Goal: Task Accomplishment & Management: Use online tool/utility

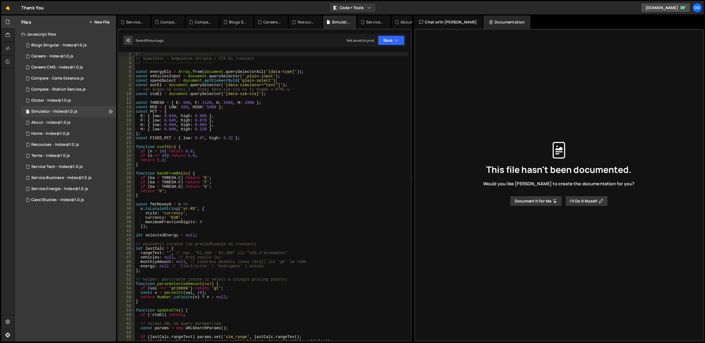
click at [210, 63] on div "// ------------------------------ // Simulátor – kompletna skripta + CTA ka /co…" at bounding box center [272, 201] width 274 height 298
click at [200, 56] on div "// ------------------------------ // Simulátor – kompletna skripta + CTA ka /co…" at bounding box center [272, 201] width 274 height 298
click at [204, 60] on div "// ------------------------------ // Simulátor – kompletna skripta + CTA ka /co…" at bounding box center [272, 201] width 274 height 298
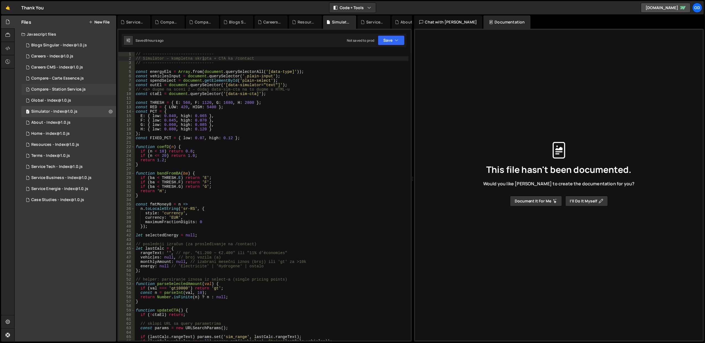
click at [70, 89] on div "Compare - Station Service.js" at bounding box center [58, 89] width 54 height 5
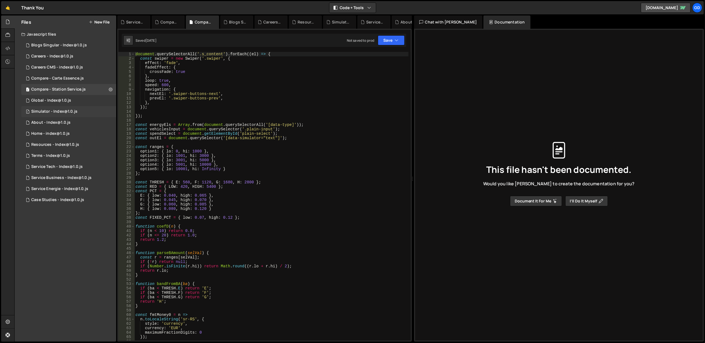
click at [71, 110] on div "Simulator - Index@1.0.js" at bounding box center [54, 111] width 46 height 5
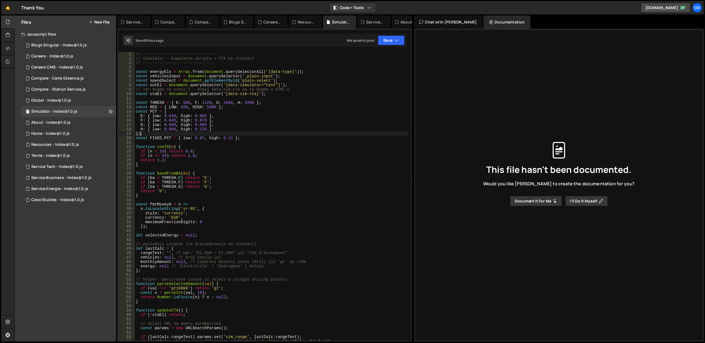
click at [253, 133] on div "// ------------------------------ // Simulátor – kompletna skripta + CTA ka /co…" at bounding box center [272, 201] width 274 height 298
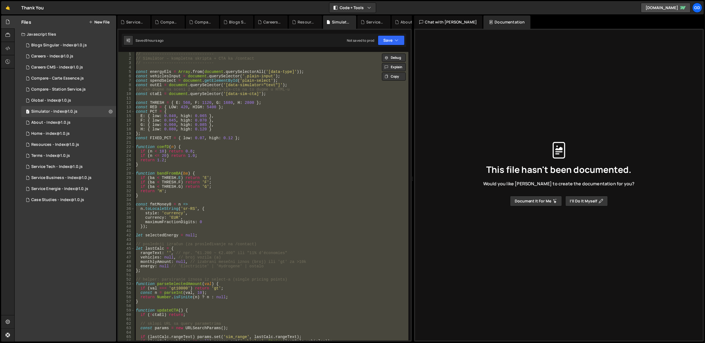
click at [245, 161] on div "// ------------------------------ // Simulátor – kompletna skripta + CTA ka /co…" at bounding box center [272, 196] width 274 height 289
type textarea "}"
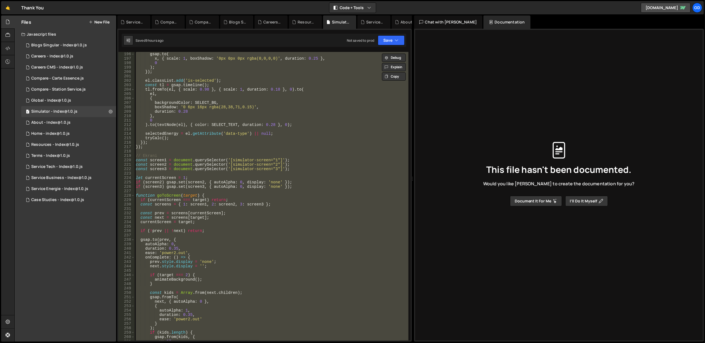
scroll to position [1300, 0]
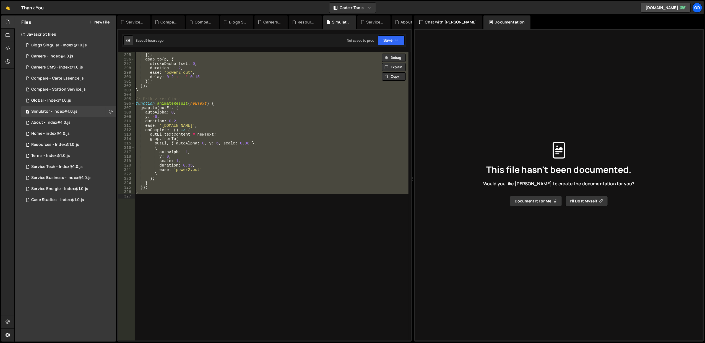
click at [191, 250] on div "strokeDashoffset : len }) ; gsap . to ( p , { strokeDashoffset : 0 , duration :…" at bounding box center [272, 196] width 274 height 289
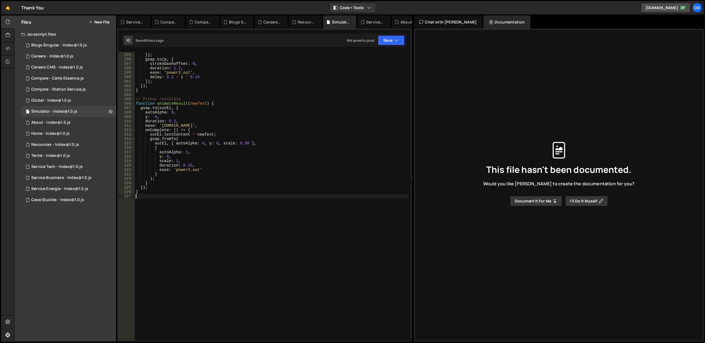
type textarea "\"
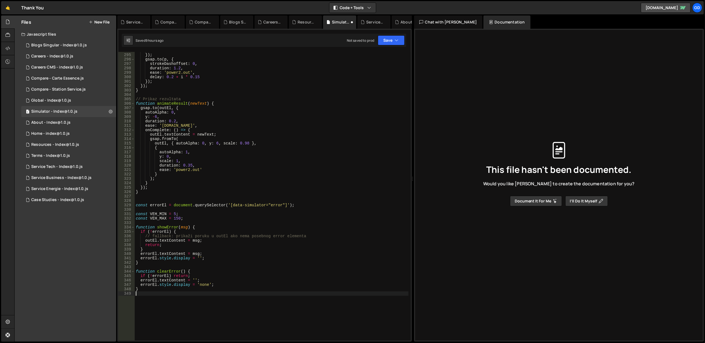
click at [259, 126] on div "strokeDashoffset : len }) ; gsap . to ( p , { strokeDashoffset : 0 , duration :…" at bounding box center [272, 197] width 274 height 298
type textarea "ease: '[DOMAIN_NAME]',"
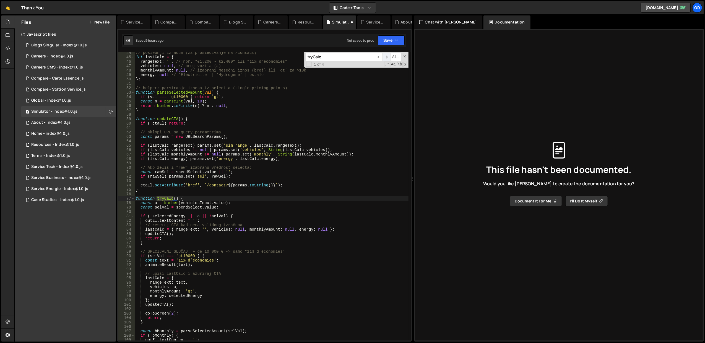
type input "tryCalc"
click at [386, 58] on span "​" at bounding box center [386, 57] width 8 height 8
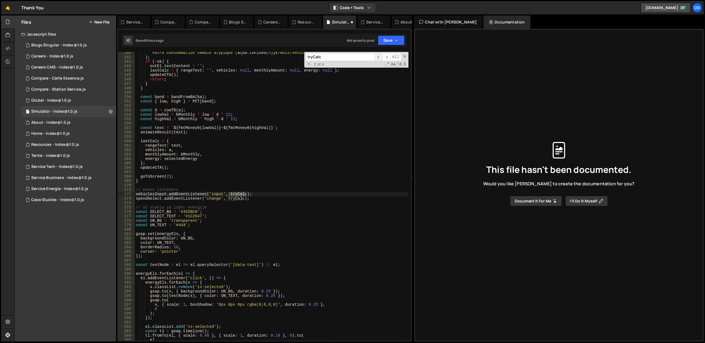
click at [380, 58] on span "​" at bounding box center [379, 57] width 8 height 8
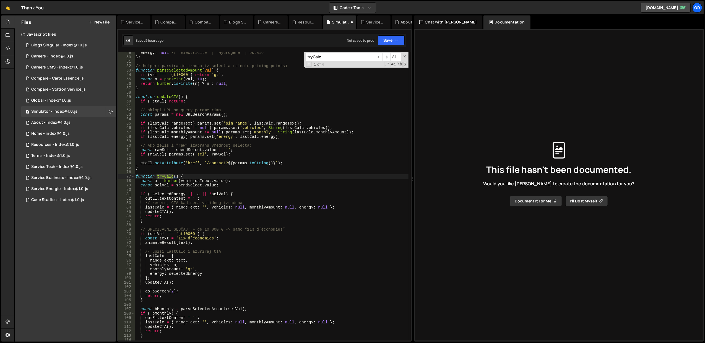
scroll to position [214, 0]
click at [179, 189] on div "energy : null // 'Electricite' | 'Hydrogene' | ostalo } ; // helper: parsiranje…" at bounding box center [272, 200] width 274 height 298
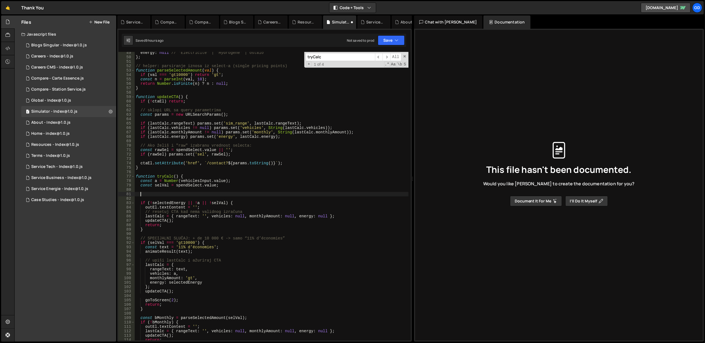
paste textarea "}"
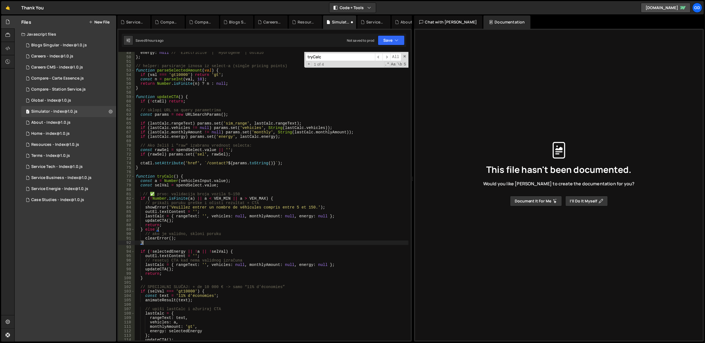
click at [227, 146] on div "energy : null // 'Electricite' | 'Hydrogene' | ostalo } ; // helper: parsiranje…" at bounding box center [272, 200] width 274 height 298
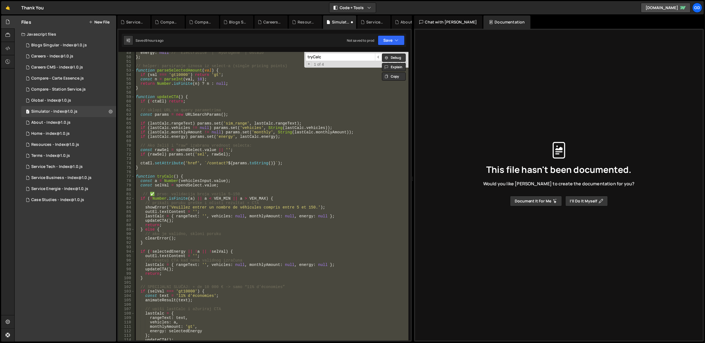
click at [175, 168] on div "energy : null // 'Electricite' | 'Hydrogene' | ostalo } ; // helper: parsiranje…" at bounding box center [272, 196] width 274 height 289
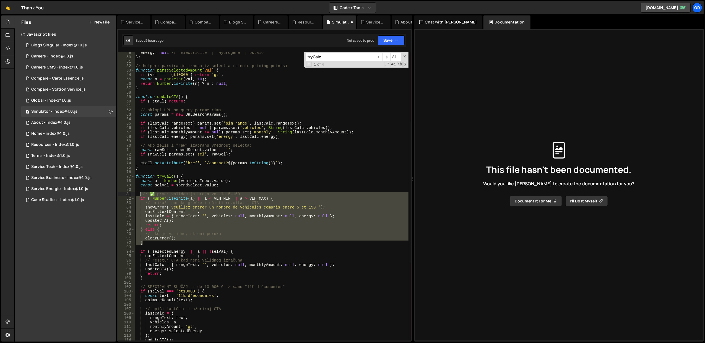
drag, startPoint x: 154, startPoint y: 243, endPoint x: 141, endPoint y: 195, distance: 49.6
click at [141, 195] on div "energy : null // 'Electricite' | 'Hydrogene' | ostalo } ; // helper: parsiranje…" at bounding box center [272, 200] width 274 height 298
type textarea "// ✅ prvo: validacija broja vozila 5–150 if (!Number.isFinite(a) || a < VEH_MIN…"
paste textarea
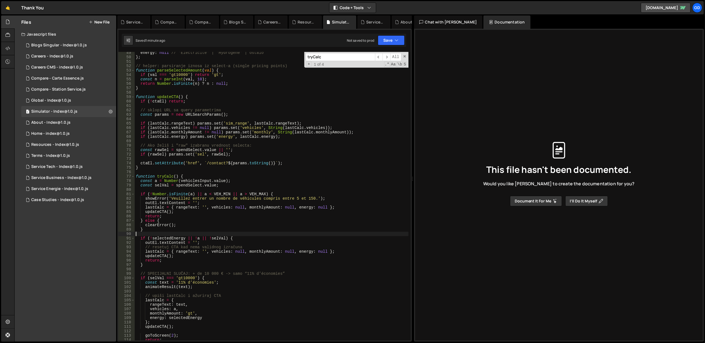
click at [267, 131] on div "energy : null // 'Electricite' | 'Hydrogene' | ostalo } ; // helper: parsiranje…" at bounding box center [272, 200] width 274 height 298
type textarea "}"
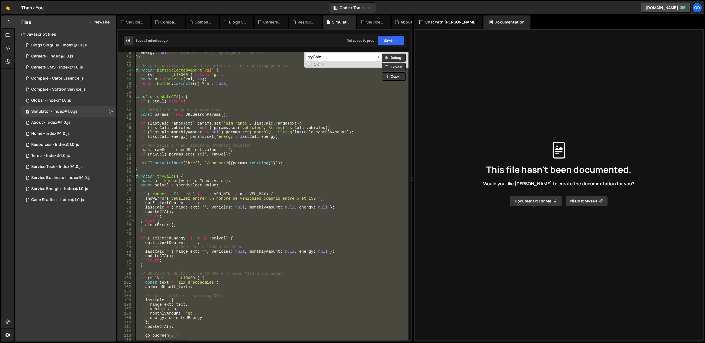
click at [260, 170] on div "energy : null // 'Electricite' | 'Hydrogene' | ostalo } ; // helper: parsiranje…" at bounding box center [272, 196] width 274 height 289
click at [218, 99] on div "energy : null // 'Electricite' | 'Hydrogene' | ostalo } ; // helper: parsiranje…" at bounding box center [272, 196] width 274 height 289
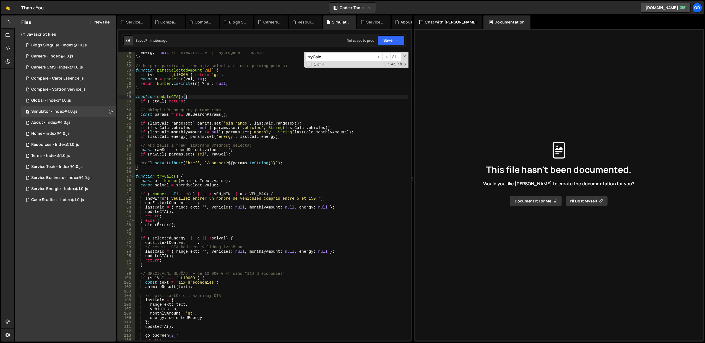
type textarea "}"
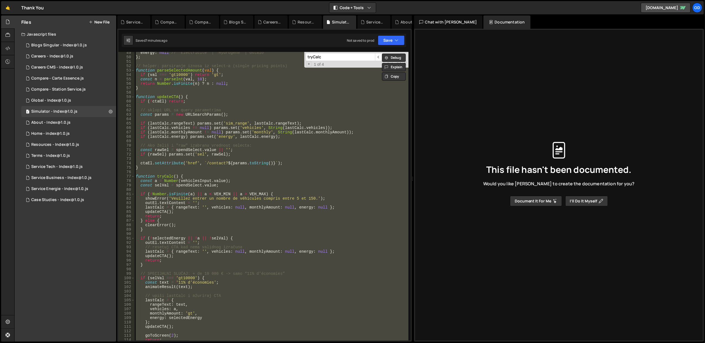
paste textarea
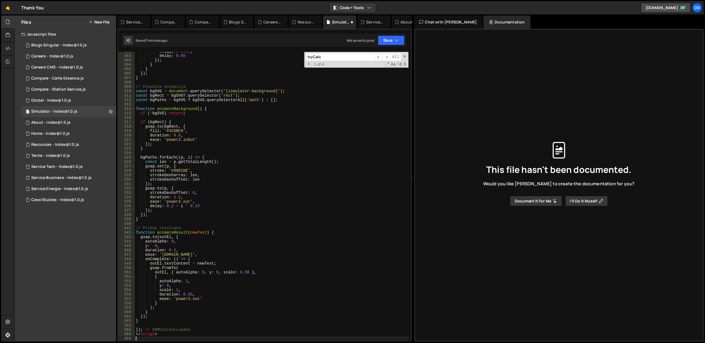
scroll to position [1330, 0]
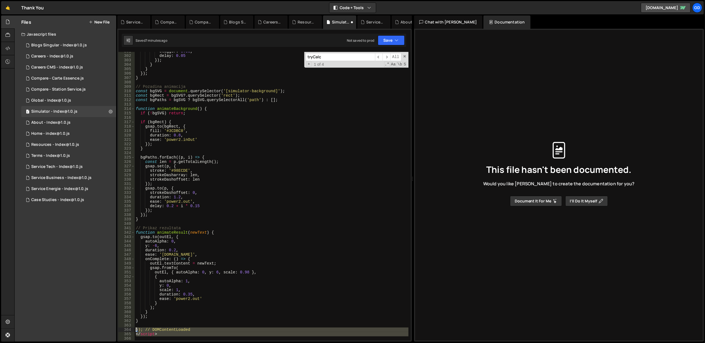
drag, startPoint x: 164, startPoint y: 337, endPoint x: 135, endPoint y: 329, distance: 30.3
click at [135, 329] on div "stagger : 0.06 , delay : 0.05 }) ; } } }) ; } // Pozadina animacija const bgSVG…" at bounding box center [272, 198] width 274 height 298
type textarea "}); // DOMContentLoaded </script>"
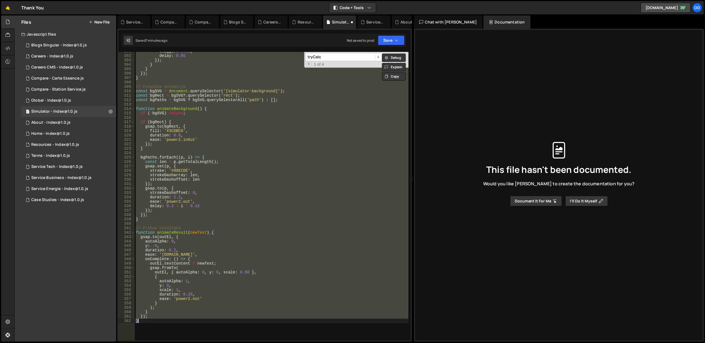
scroll to position [0, 0]
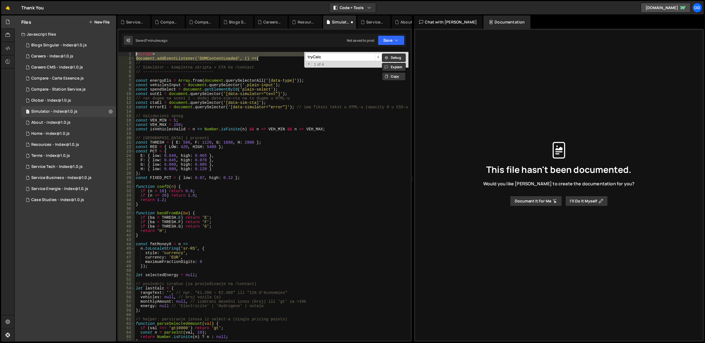
drag, startPoint x: 265, startPoint y: 57, endPoint x: 135, endPoint y: 51, distance: 130.7
click at [135, 51] on div "XXXXXXXXXXXXXXXXXXXXXXXXXXXXXXXXXXXXXXXXXXXXXXXXXXXXXXXXXXXXXXXXXXXXXXXXXXXXXXX…" at bounding box center [264, 185] width 295 height 313
type textarea "<script> document.addEventListener('DOMContentLoaded', () => {"
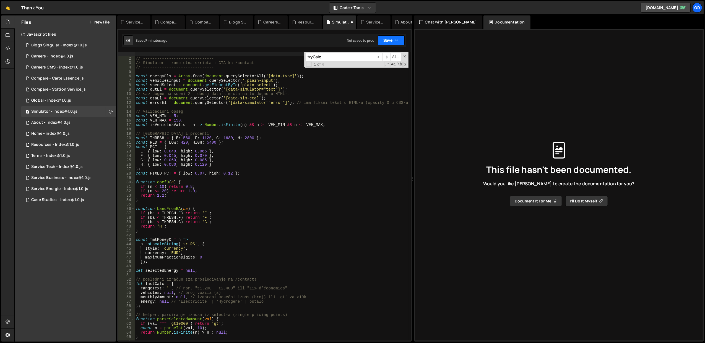
click at [391, 38] on button "Save" at bounding box center [391, 40] width 27 height 10
click at [365, 51] on div "Save to Staging S" at bounding box center [373, 54] width 58 height 6
click at [251, 179] on div "// ------------------------------ // Simulátor – kompletna skripta + CTA ka /co…" at bounding box center [272, 201] width 274 height 298
paste input "setErrorVisibility"
type input "setErrorVisibility"
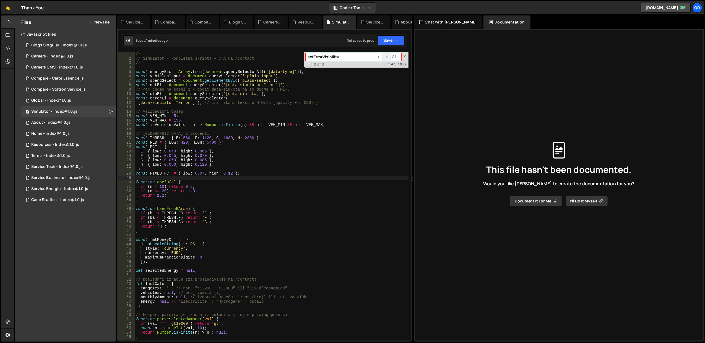
click at [390, 56] on span "​" at bounding box center [386, 57] width 8 height 8
click at [212, 120] on div "// ------------------------------ // Simulátor – kompletna skripta + CTA ka /co…" at bounding box center [272, 201] width 274 height 298
type textarea "const VEH_MAX = 150;"
paste input "const VEH_MIN = 5;"
type input "const VEH_MIN = 5;"
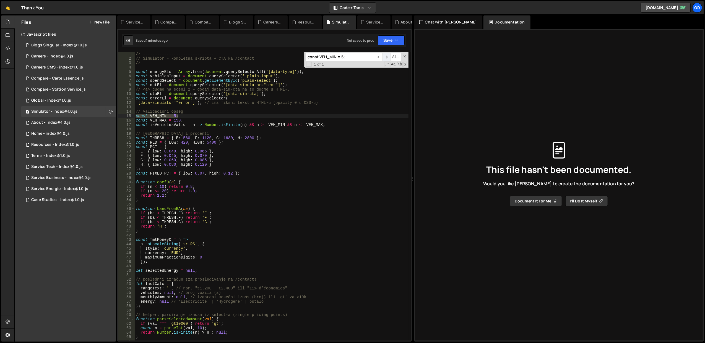
click at [387, 58] on span "​" at bounding box center [386, 57] width 8 height 8
type textarea "// Validacioni opseg"
click at [156, 110] on div "// ------------------------------ // Simulátor – kompletna skripta + CTA ka /co…" at bounding box center [272, 201] width 274 height 298
click at [157, 107] on div "// ------------------------------ // Simulátor – kompletna skripta + CTA ka /co…" at bounding box center [272, 201] width 274 height 298
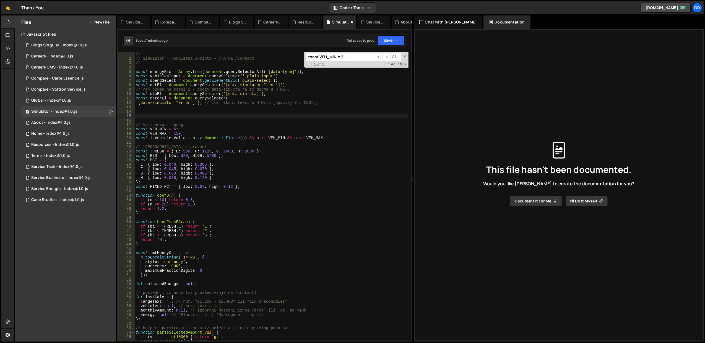
paste textarea "}"
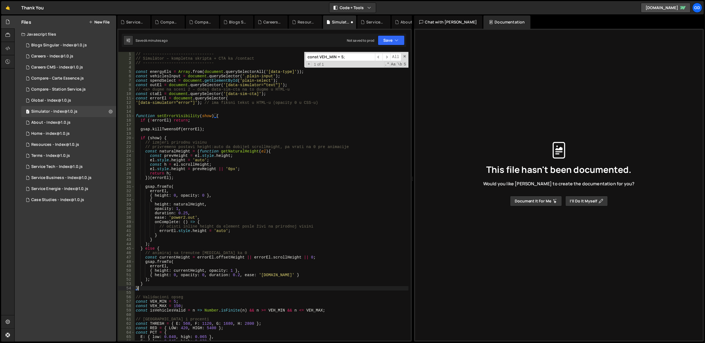
click at [228, 91] on div "// ------------------------------ // Simulátor – kompletna skripta + CTA ka /co…" at bounding box center [272, 201] width 274 height 298
type textarea "// <a> dugme na sceni 2 – dodaj data-sim-cta na to dugme u HTML-u"
paste input "if (vehiclesInput && errorEl) { vehiclesInput.addEventListener('input', () => {…"
type input "if (vehiclesInput && errorEl) { vehiclesInput.addEventListener('input', () => {…"
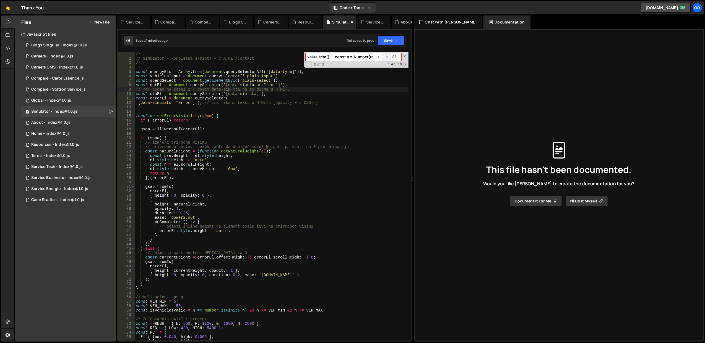
click at [385, 58] on span "​" at bounding box center [386, 57] width 8 height 8
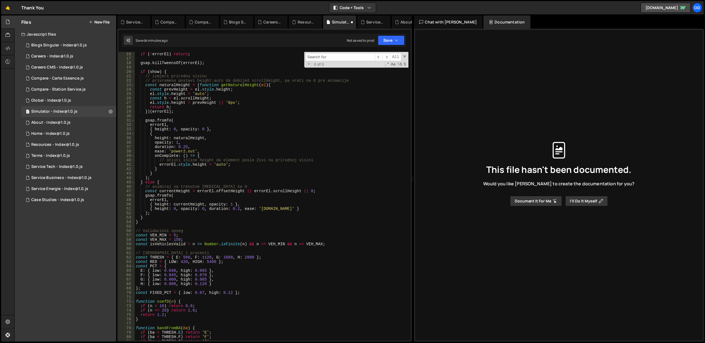
scroll to position [88, 0]
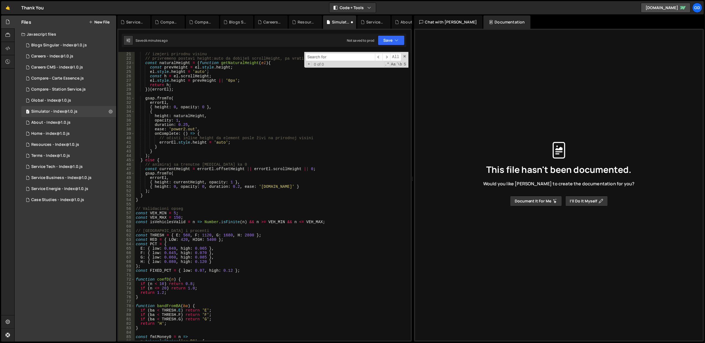
type textarea "onComplete: () => {"
click at [202, 132] on div "// izmjeri prirodnu visinu // privremeno postavi height:auto da dobiješ scrollH…" at bounding box center [272, 201] width 274 height 298
paste input "vehiclesInput.classList.toggle('is-invalid"
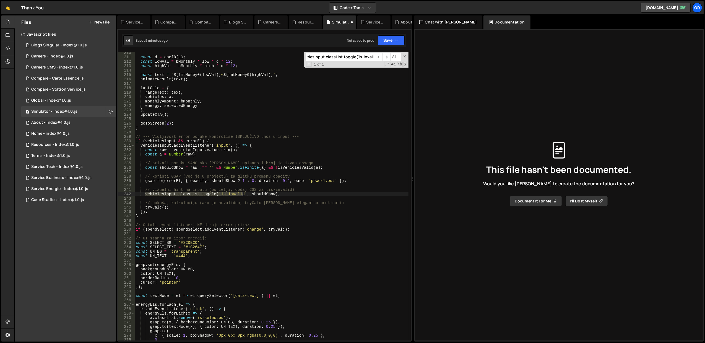
scroll to position [926, 0]
type input "vehiclesInput.classList.toggle('is-invalid"
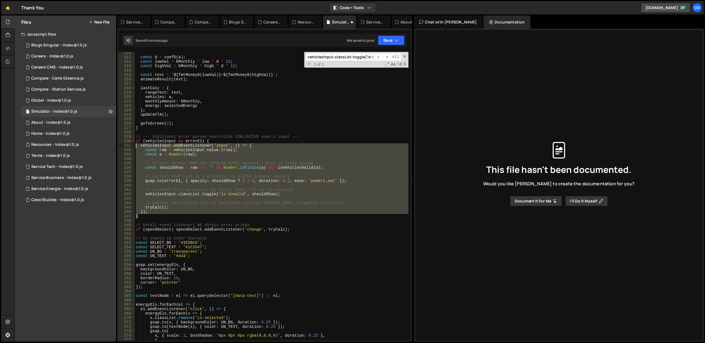
drag, startPoint x: 150, startPoint y: 215, endPoint x: 135, endPoint y: 143, distance: 73.6
click at [135, 143] on div "const d = coefD ( a ) ; const lowVal = bMonthly * low * d * 12 ; const highVal …" at bounding box center [272, 200] width 274 height 298
paste textarea "}"
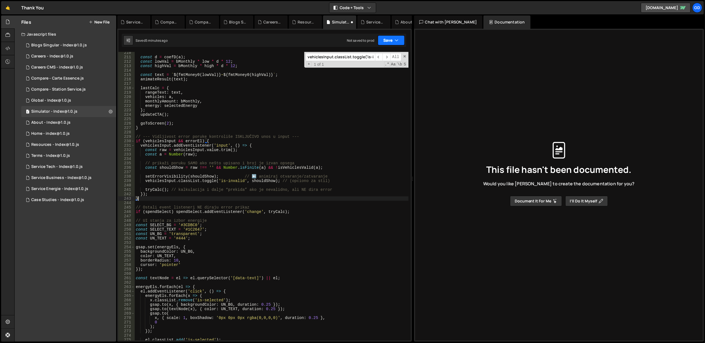
click at [390, 37] on button "Save" at bounding box center [391, 40] width 27 height 10
click at [359, 58] on div "5 minutes ago" at bounding box center [364, 60] width 22 height 5
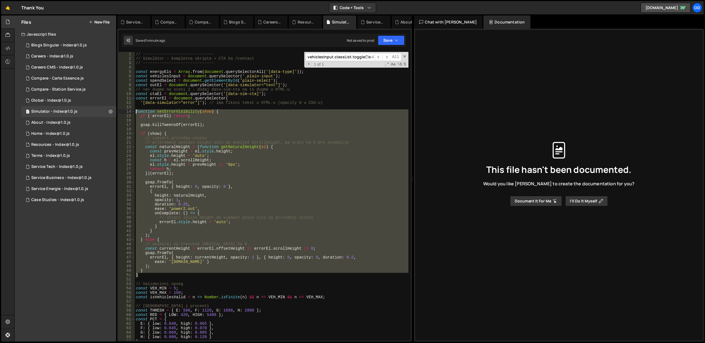
drag, startPoint x: 150, startPoint y: 277, endPoint x: 135, endPoint y: 113, distance: 164.1
click at [135, 113] on div "// ------------------------------ // Simulátor – kompletna skripta + CTA ka /co…" at bounding box center [272, 201] width 274 height 298
paste textarea "}"
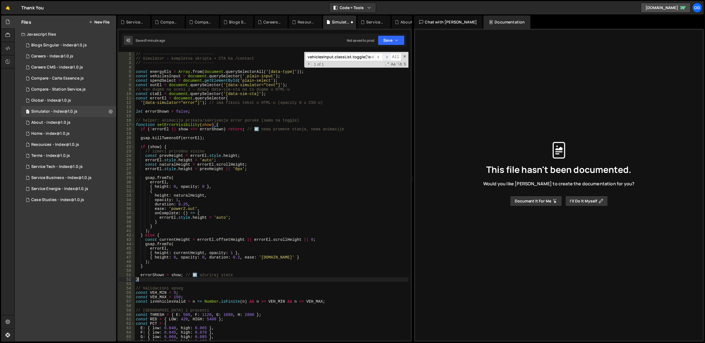
click at [385, 58] on span "​" at bounding box center [386, 57] width 8 height 8
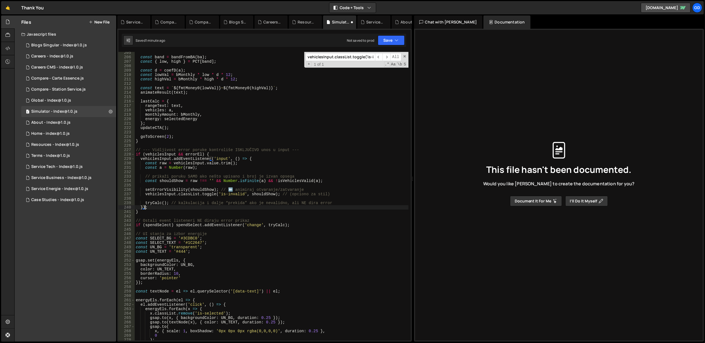
drag, startPoint x: 145, startPoint y: 210, endPoint x: 143, endPoint y: 203, distance: 7.4
click at [143, 203] on div "const band = bandFromBA ( ba ) ; const { low , high } = PCT [ band ] ; const d …" at bounding box center [272, 200] width 274 height 298
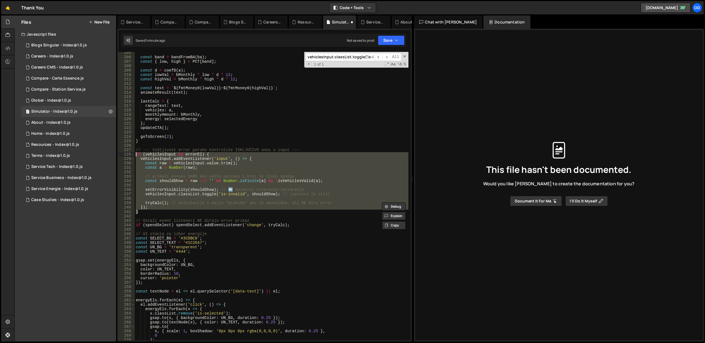
drag, startPoint x: 149, startPoint y: 212, endPoint x: 136, endPoint y: 155, distance: 57.6
click at [136, 155] on div "const band = bandFromBA ( ba ) ; const { low , high } = PCT [ band ] ; const d …" at bounding box center [272, 200] width 274 height 298
paste textarea "}"
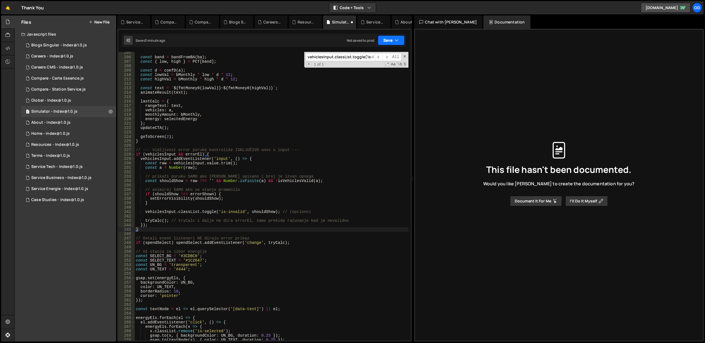
click at [389, 44] on button "Save" at bounding box center [391, 40] width 27 height 10
click at [377, 60] on div "Saved 1 minute ago" at bounding box center [373, 60] width 58 height 7
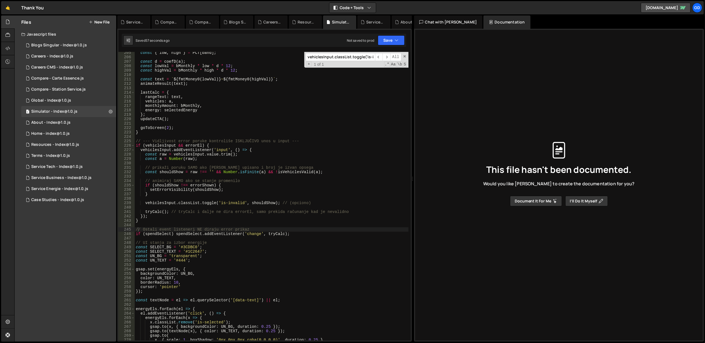
type textarea "setErrorVisibility(shouldShow);"
click at [302, 188] on div "const { low , high } = PCT [ band ] ; const d = coefD ( a ) ; const lowVal = bM…" at bounding box center [272, 200] width 274 height 298
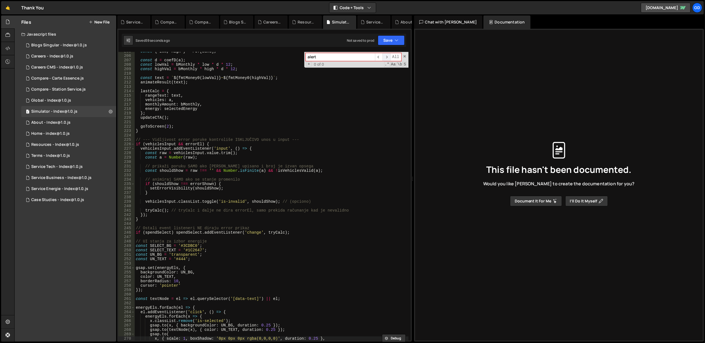
type input "alert"
click at [385, 57] on span "​" at bounding box center [386, 57] width 8 height 8
click at [402, 58] on div "alert ​ ​ All Replace All + 0 of 0 .* Aa \b S" at bounding box center [356, 60] width 104 height 16
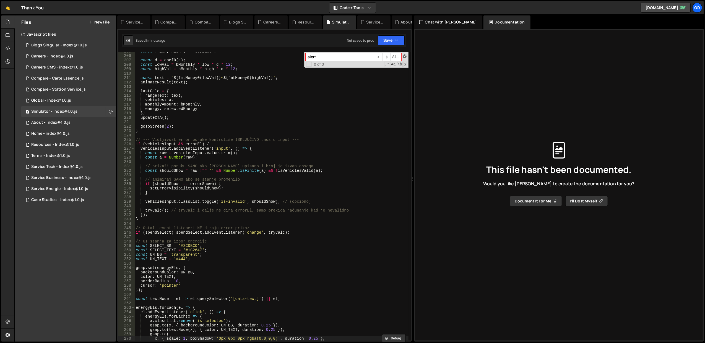
click at [403, 58] on span at bounding box center [405, 56] width 4 height 4
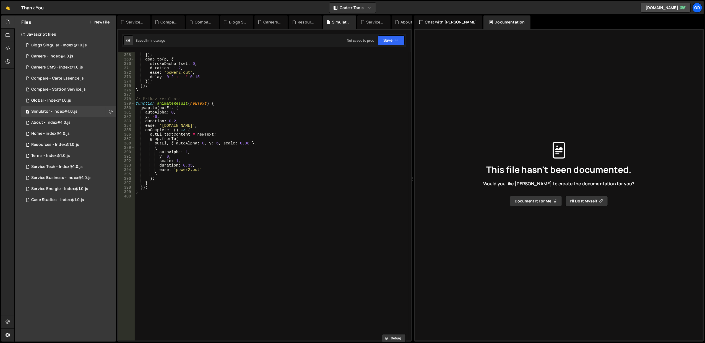
scroll to position [1623, 0]
click at [241, 187] on div "strokeDashoffset : len }) ; gsap . to ( p , { strokeDashoffset : 0 , duration :…" at bounding box center [272, 197] width 274 height 298
type textarea "});"
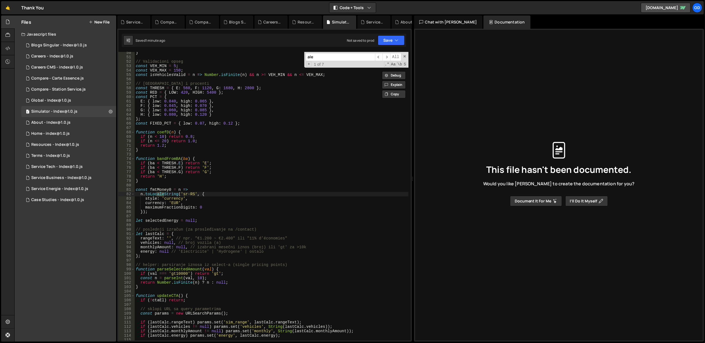
scroll to position [218, 0]
type input "alert"
type textarea "F: { low: 0.045, high: 0.070 },"
click at [280, 106] on div "} // Validacioni opseg const VEH_MIN = 5 ; const VEH_MAX = 150 ; const isVehicl…" at bounding box center [272, 200] width 274 height 298
paste input "if (ba < RED.LOW || ba > RED.HIGH) {"
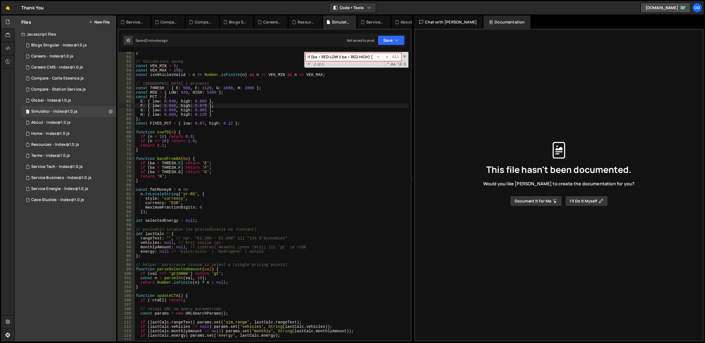
scroll to position [705, 0]
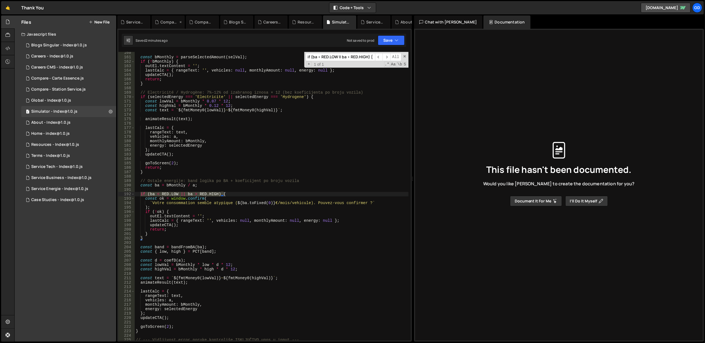
type input "if (ba < RED.LOW || ba > RED.HIGH) {"
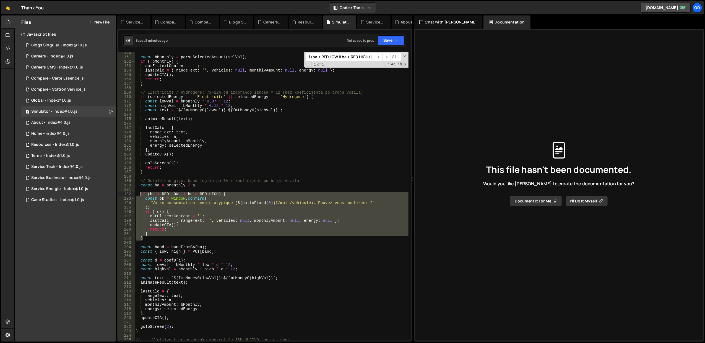
drag, startPoint x: 164, startPoint y: 237, endPoint x: 140, endPoint y: 193, distance: 50.0
click at [140, 193] on div "const bMonthly = parseSelectedAmount ( selVal ) ; if ( ! bMonthly ) { outEl . t…" at bounding box center [272, 200] width 274 height 298
click at [171, 192] on div "const bMonthly = parseSelectedAmount ( selVal ) ; if ( ! bMonthly ) { outEl . t…" at bounding box center [272, 196] width 274 height 289
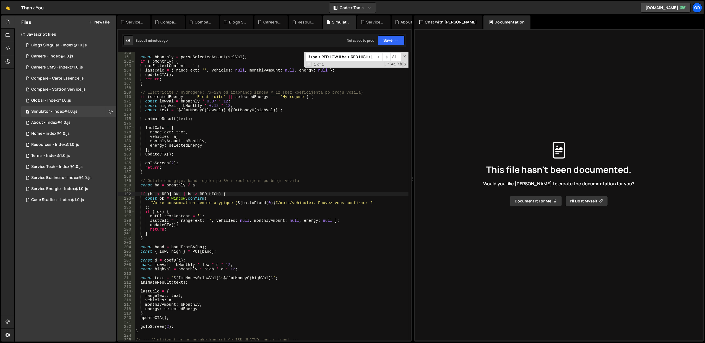
click at [171, 192] on div "const bMonthly = parseSelectedAmount ( selVal ) ; if ( ! bMonthly ) { outEl . t…" at bounding box center [272, 200] width 274 height 298
click at [163, 193] on div "const bMonthly = parseSelectedAmount ( selVal ) ; if ( ! bMonthly ) { outEl . t…" at bounding box center [272, 200] width 274 height 298
click at [140, 194] on div "const bMonthly = parseSelectedAmount ( selVal ) ; if ( ! bMonthly ) { outEl . t…" at bounding box center [272, 200] width 274 height 298
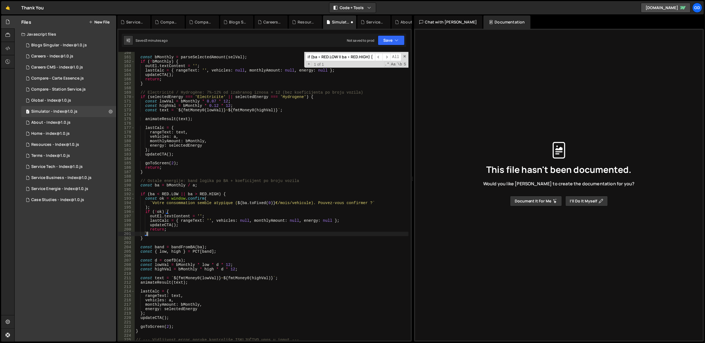
click at [159, 236] on div "const bMonthly = parseSelectedAmount ( selVal ) ; if ( ! bMonthly ) { outEl . t…" at bounding box center [272, 200] width 274 height 298
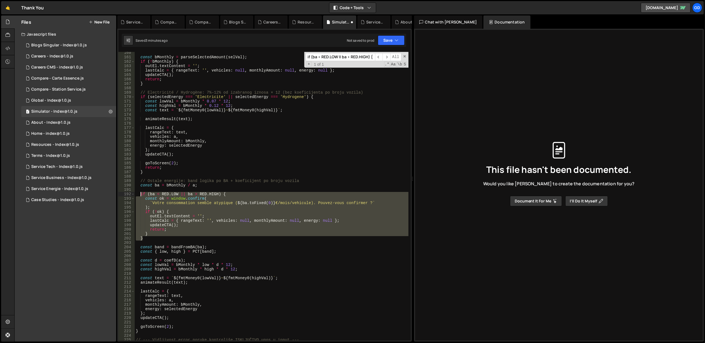
drag, startPoint x: 167, startPoint y: 237, endPoint x: 140, endPoint y: 196, distance: 49.2
click at [140, 196] on div "const bMonthly = parseSelectedAmount ( selVal ) ; if ( ! bMonthly ) { outEl . t…" at bounding box center [272, 200] width 274 height 298
type textarea "if (ba < RED.LOW || ba > RED.HIGH) { const ok = window.confirm("
paste textarea
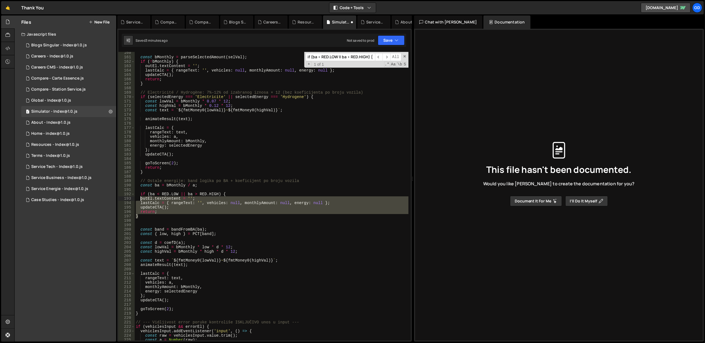
drag, startPoint x: 177, startPoint y: 216, endPoint x: 140, endPoint y: 198, distance: 41.6
click at [140, 198] on div "const bMonthly = parseSelectedAmount ( selVal ) ; if ( ! bMonthly ) { outEl . t…" at bounding box center [272, 200] width 274 height 298
type textarea "outEl.textContent = ''; lastCalc = { rangeText: '', vehicles: null, monthlyAmou…"
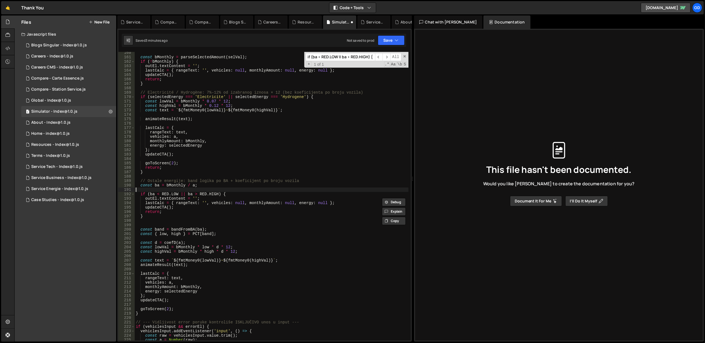
click at [215, 188] on div "const bMonthly = parseSelectedAmount ( selVal ) ; if ( ! bMonthly ) { outEl . t…" at bounding box center [272, 200] width 274 height 298
click at [390, 38] on button "Save" at bounding box center [391, 40] width 27 height 10
click at [374, 56] on div "Save to Staging S" at bounding box center [373, 54] width 58 height 6
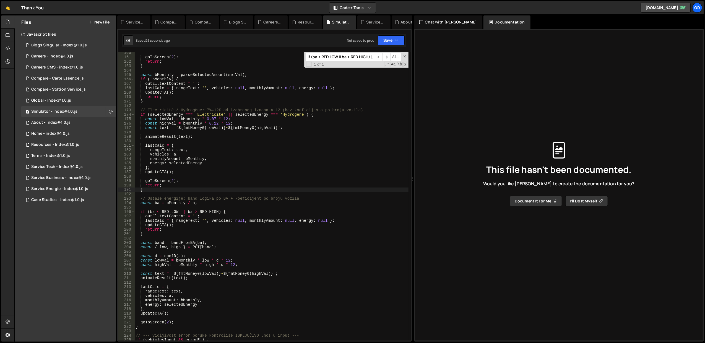
click at [221, 190] on div "goToScreen ( 2 ) ; return ; } const bMonthly = parseSelectedAmount ( selVal ) ;…" at bounding box center [272, 200] width 274 height 298
click at [271, 166] on div "goToScreen ( 2 ) ; return ; } const bMonthly = parseSelectedAmount ( selVal ) ;…" at bounding box center [272, 200] width 274 height 298
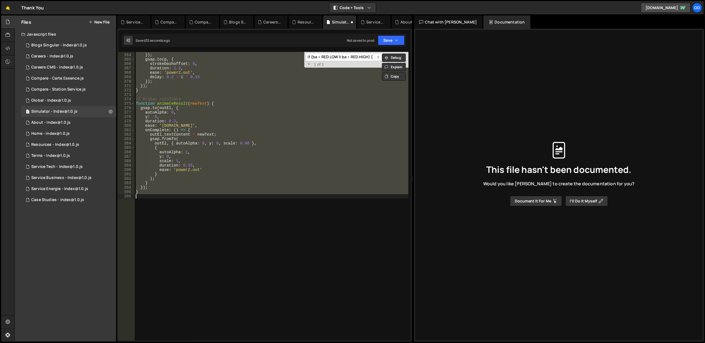
scroll to position [705, 0]
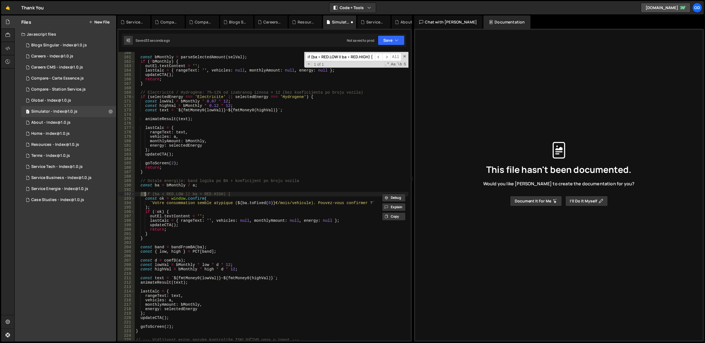
type textarea "if (ba < RED.LOW || ba > RED.HIGH) {"
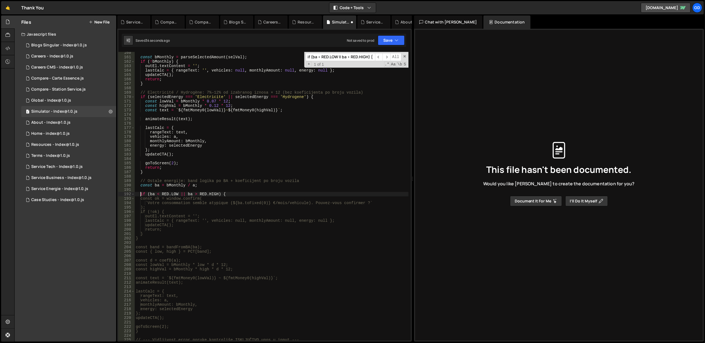
click at [314, 178] on div "const bMonthly = parseSelectedAmount ( selVal ) ; if ( ! bMonthly ) { outEl . t…" at bounding box center [272, 200] width 274 height 298
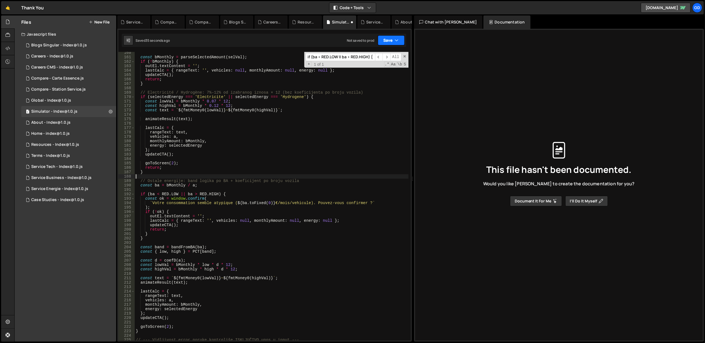
click at [395, 36] on button "Save" at bounding box center [391, 40] width 27 height 10
click at [372, 54] on div "Save to Staging S" at bounding box center [373, 54] width 58 height 6
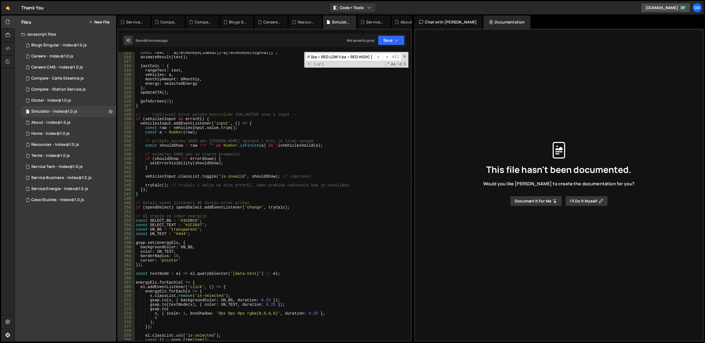
scroll to position [1015, 0]
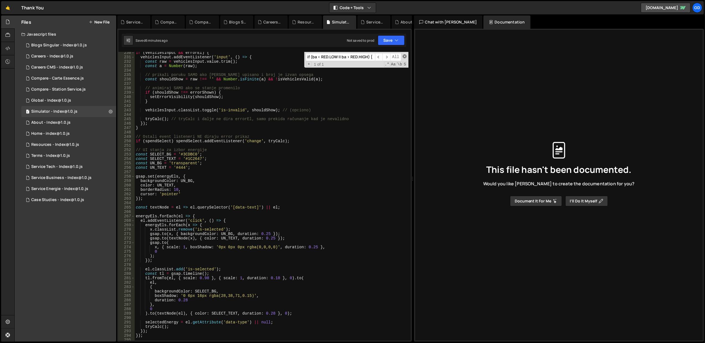
click at [404, 57] on span at bounding box center [405, 56] width 4 height 4
